Goal: Task Accomplishment & Management: Use online tool/utility

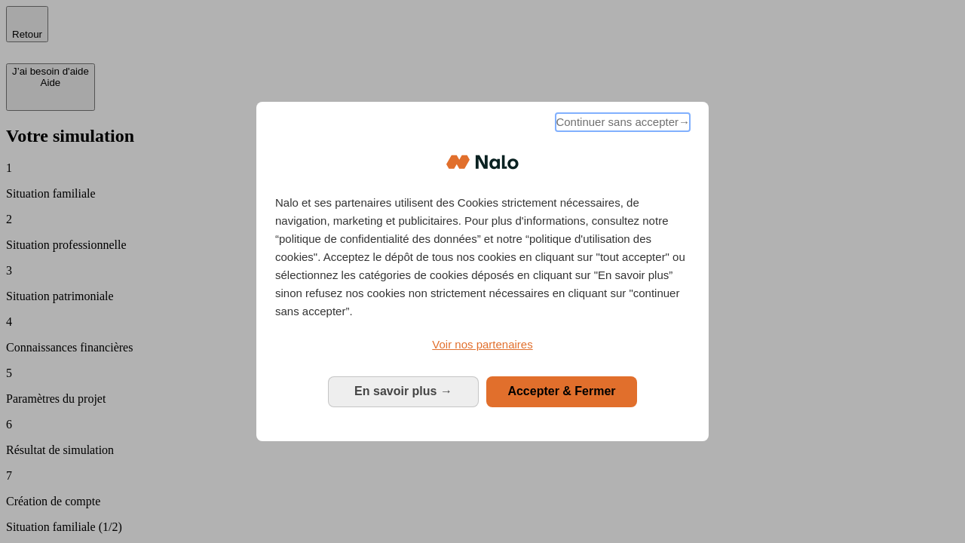
click at [621, 124] on span "Continuer sans accepter →" at bounding box center [623, 122] width 134 height 18
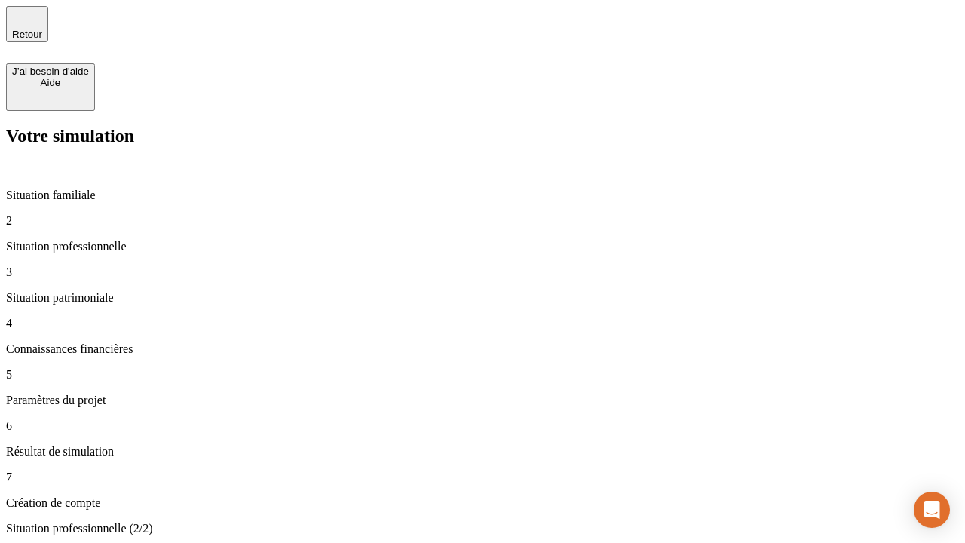
type input "70 000"
type input "1 000"
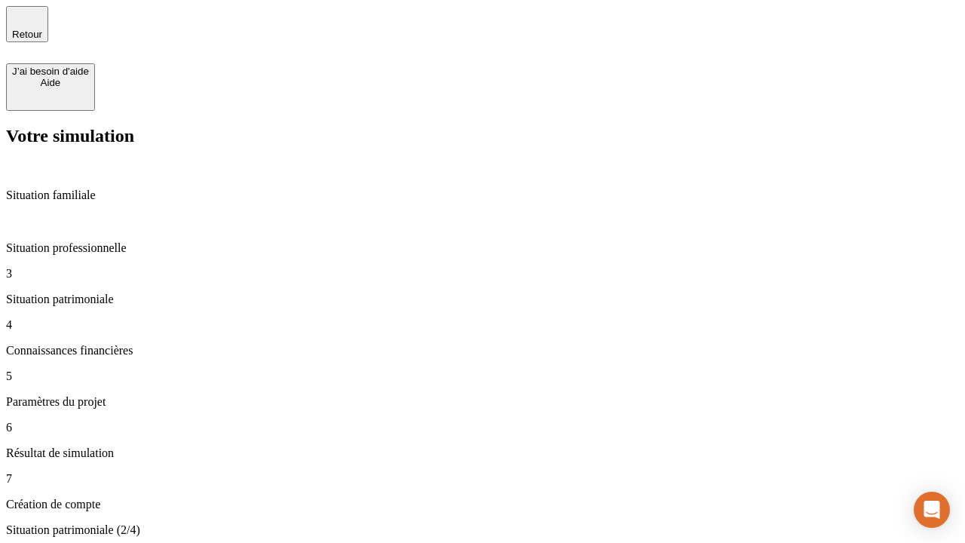
type input "800"
type input "6"
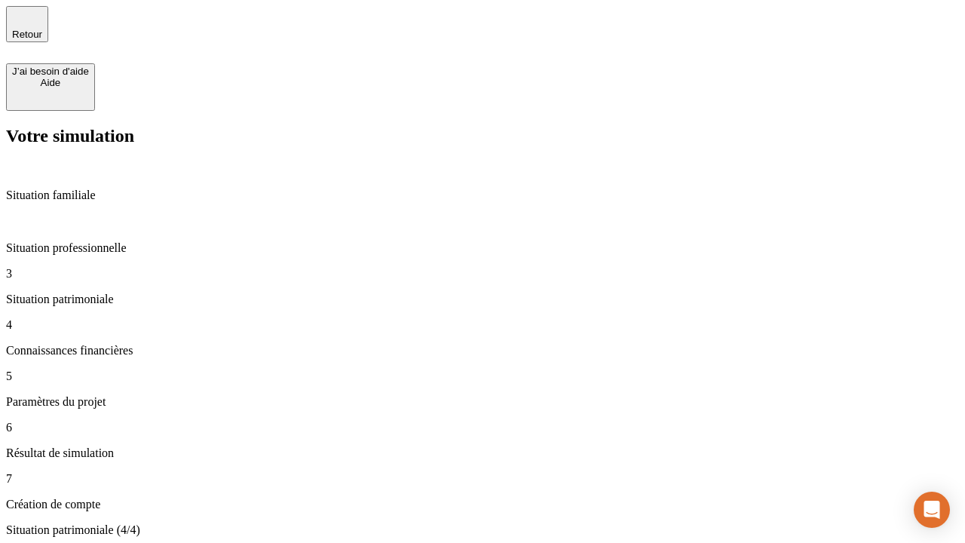
type input "400"
type input "3"
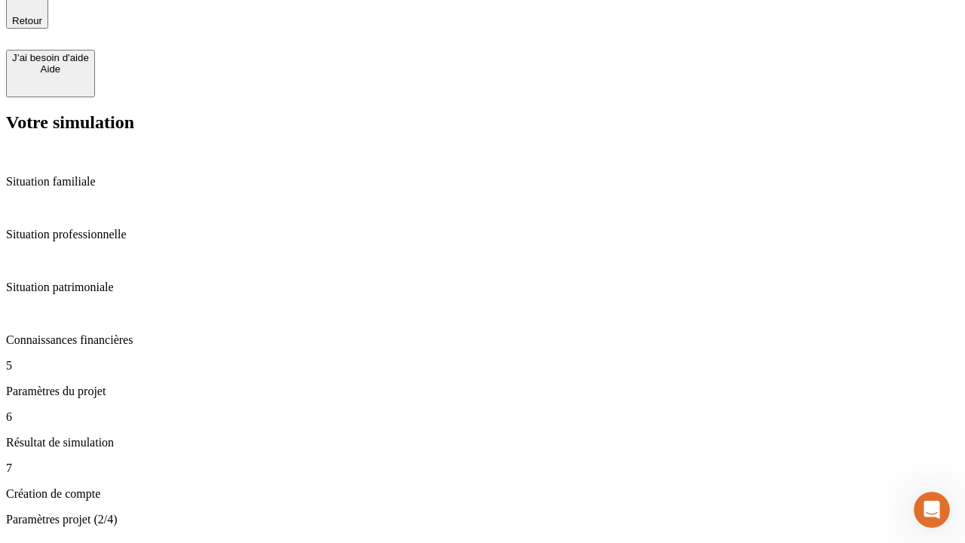
type input "35"
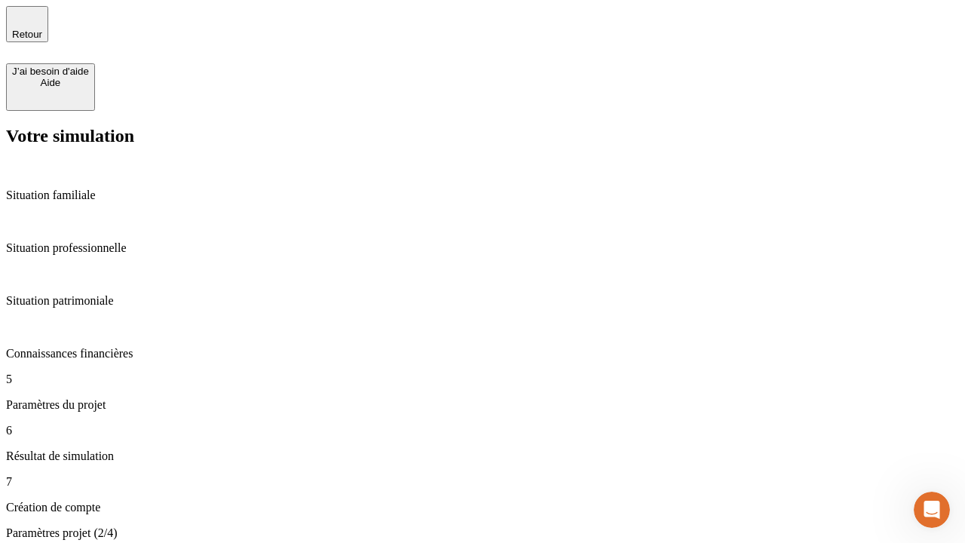
type input "500"
type input "640"
